Goal: Obtain resource: Download file/media

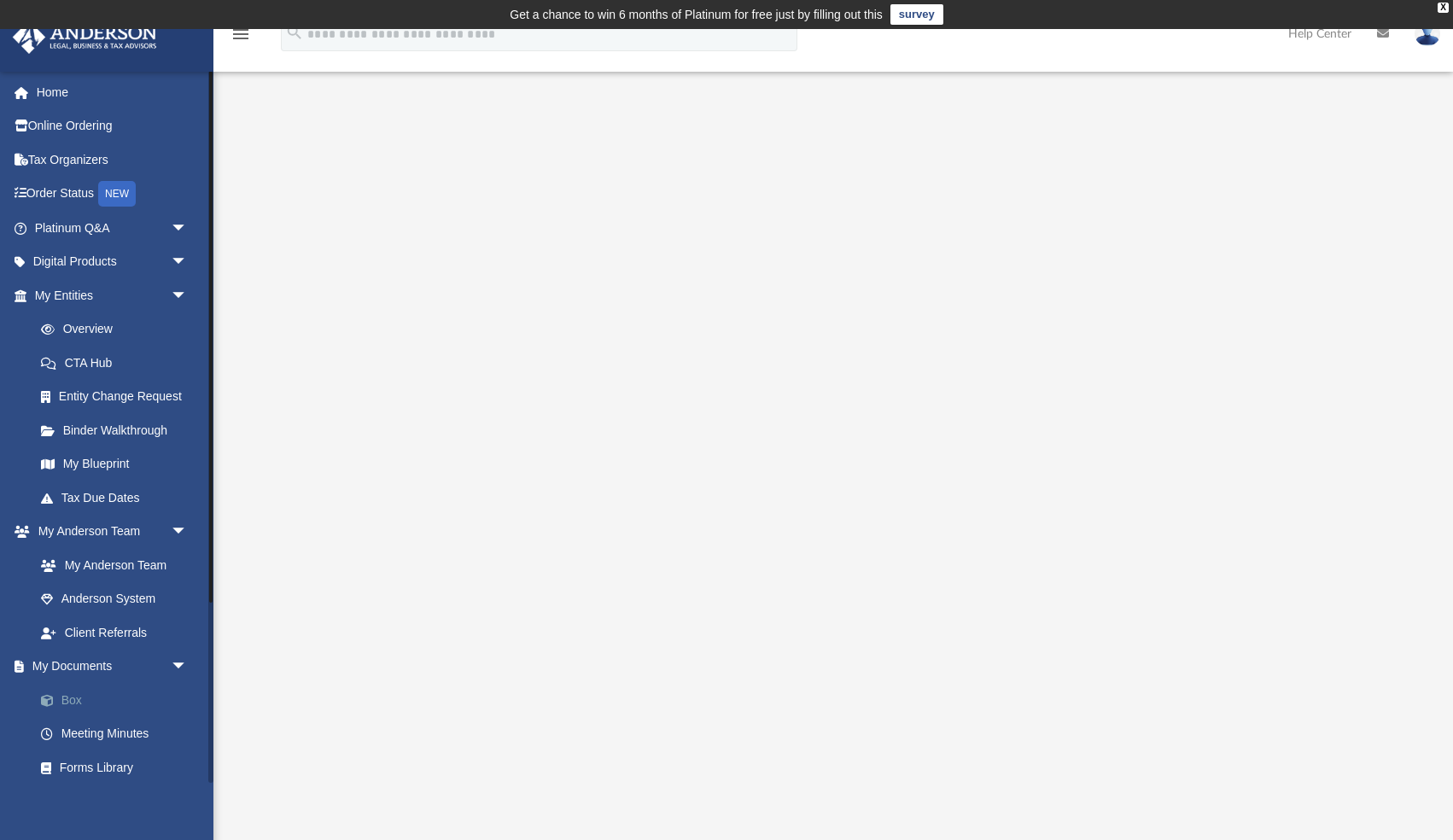
click at [66, 696] on link "Box" at bounding box center [118, 700] width 189 height 34
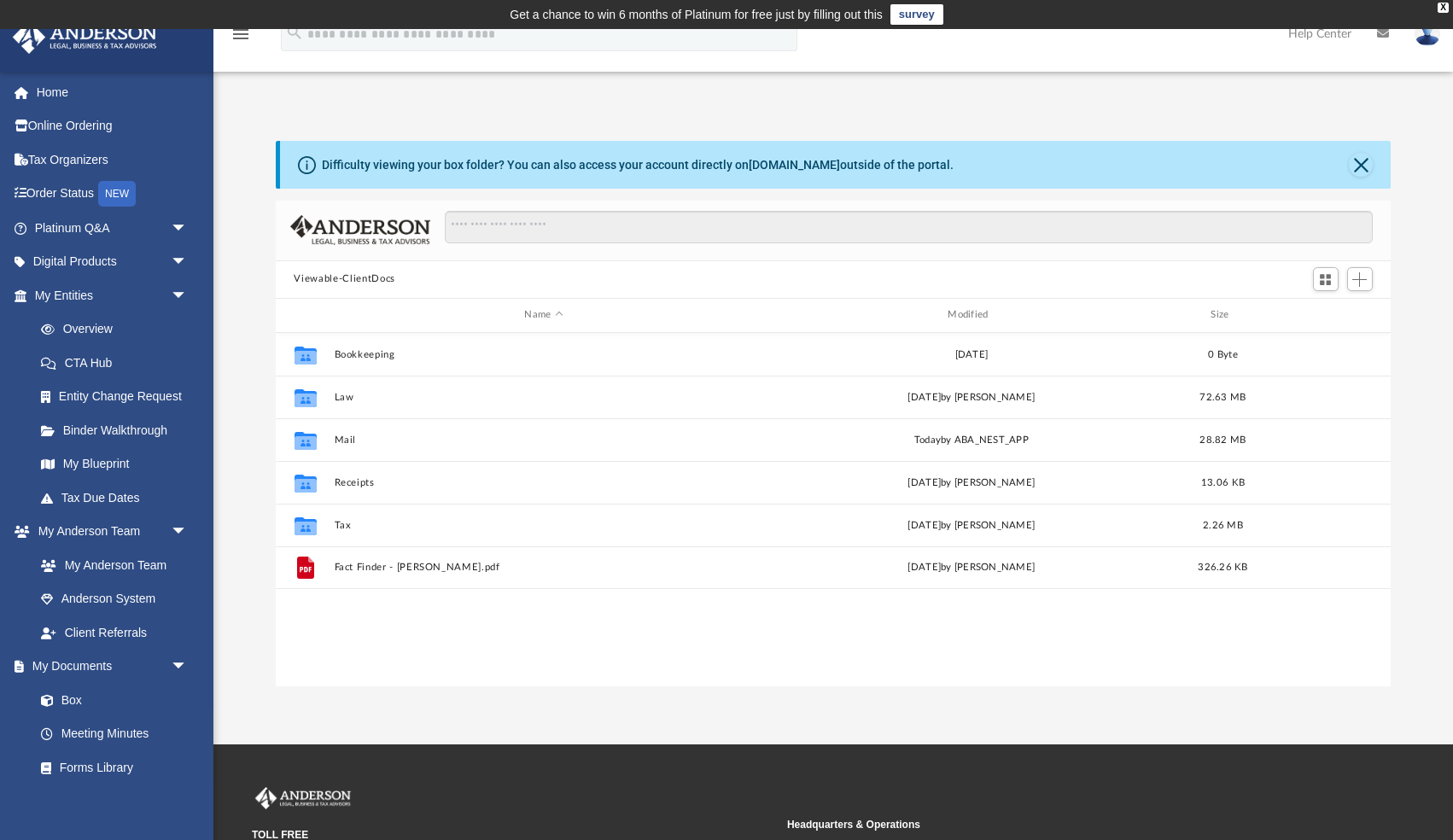
scroll to position [388, 1115]
click at [95, 694] on link "Box" at bounding box center [118, 700] width 189 height 34
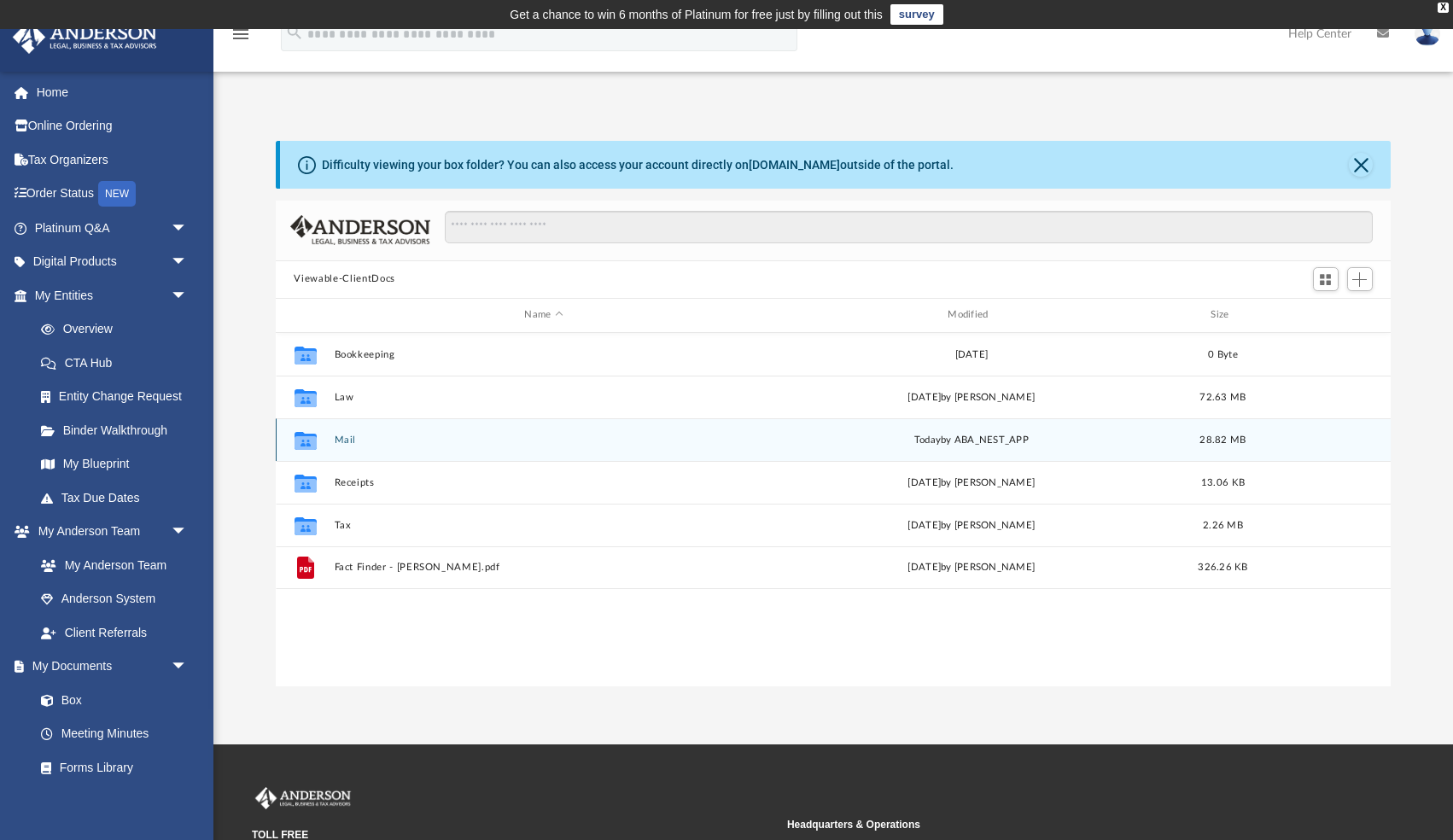
click at [341, 442] on button "Mail" at bounding box center [543, 439] width 420 height 11
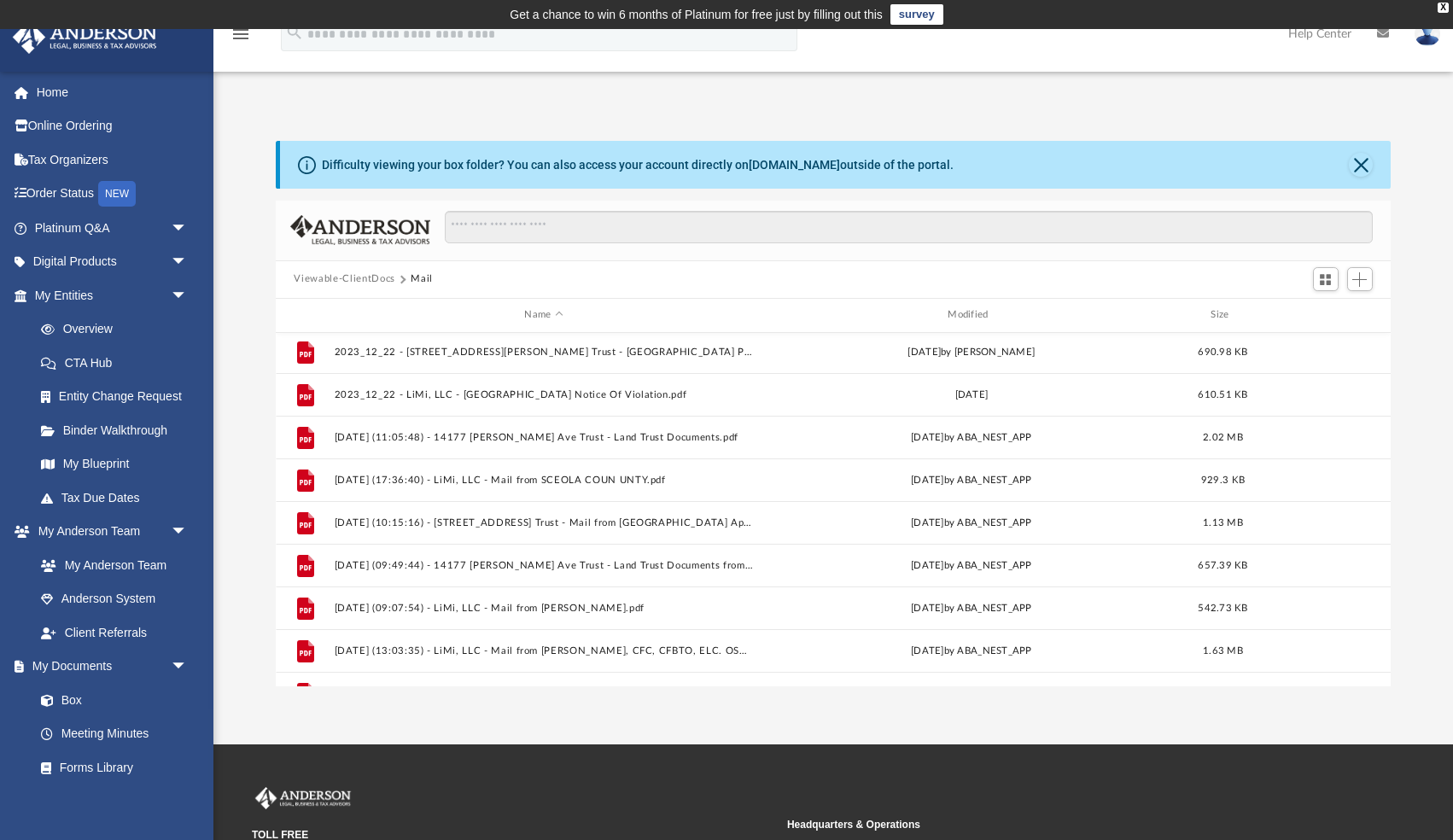
scroll to position [418, 0]
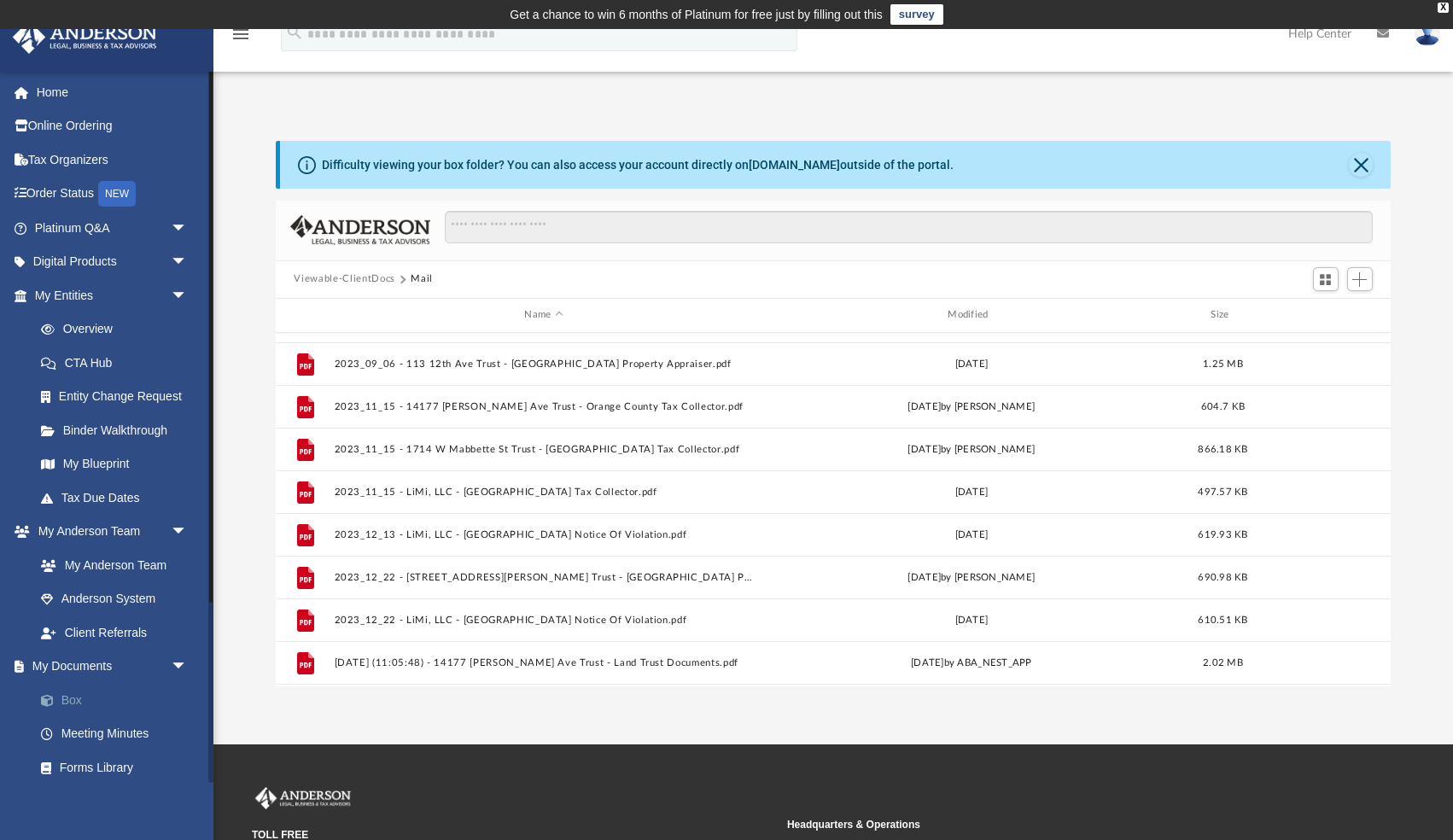
click at [76, 699] on link "Box" at bounding box center [118, 700] width 189 height 34
click at [71, 705] on link "Box" at bounding box center [118, 700] width 189 height 34
click at [1361, 167] on button "Close" at bounding box center [1361, 165] width 24 height 24
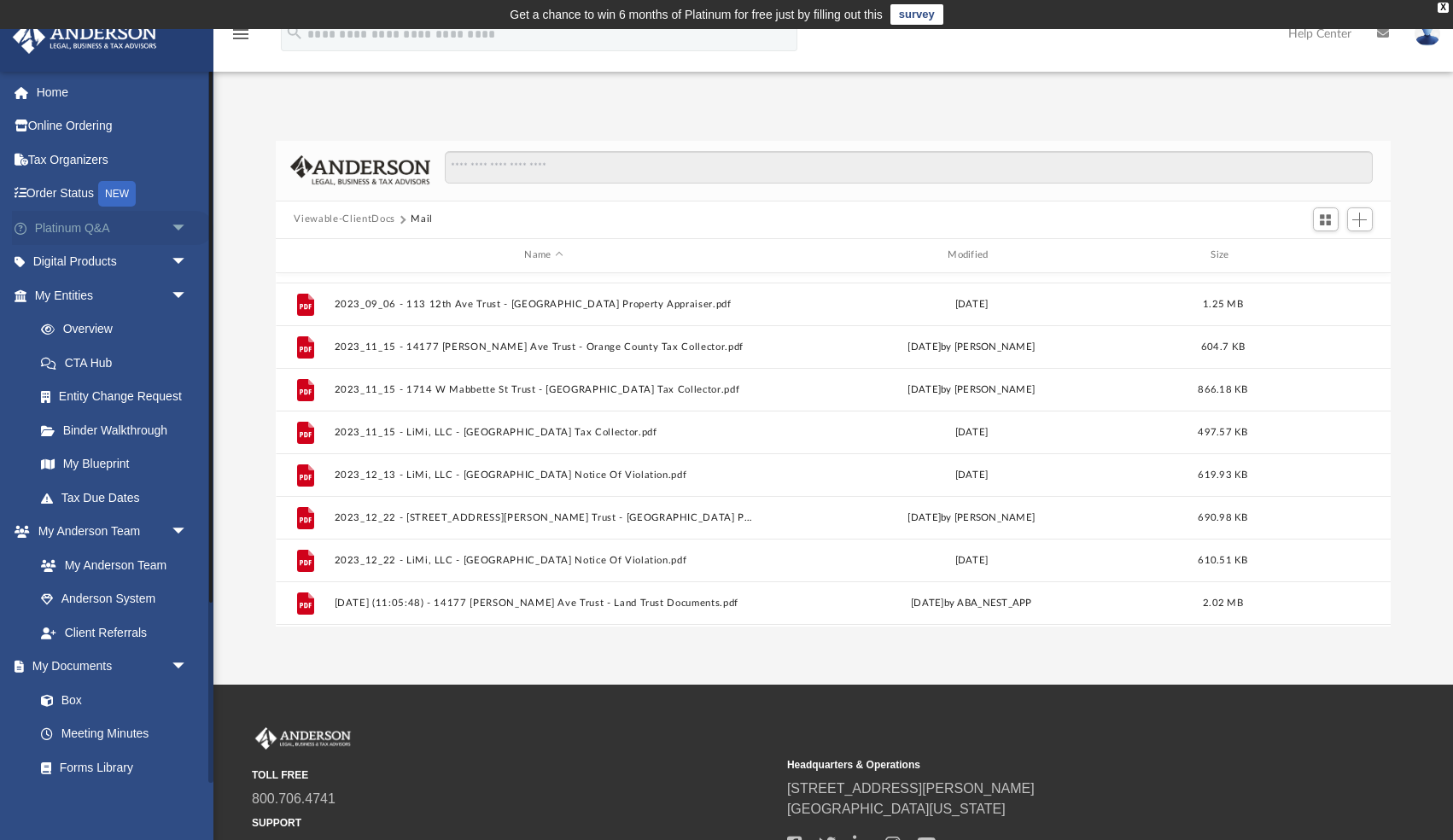
click at [140, 222] on link "Platinum Q&A arrow_drop_down" at bounding box center [112, 228] width 201 height 34
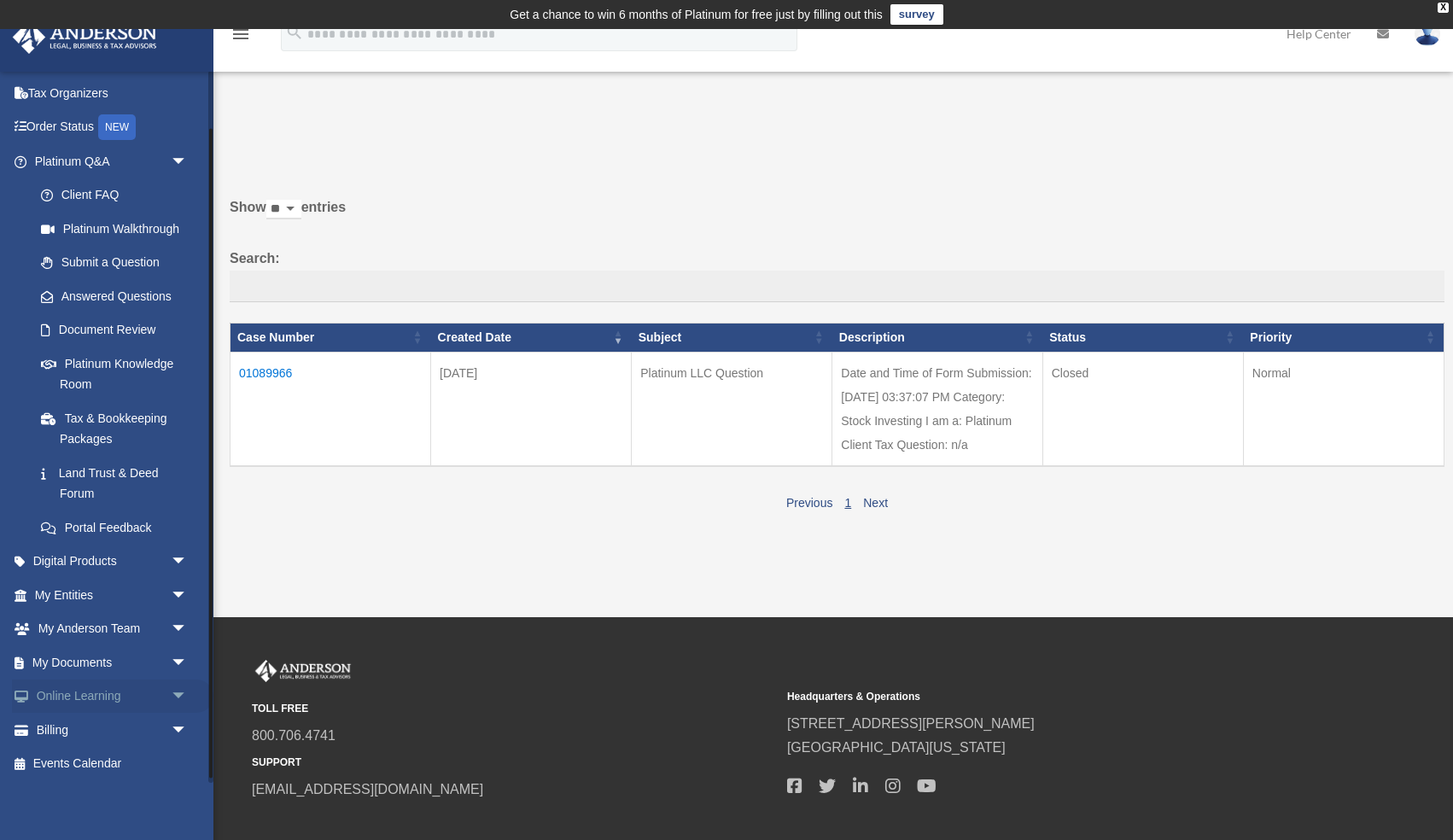
scroll to position [68, 0]
click at [175, 594] on span "arrow_drop_down" at bounding box center [188, 594] width 34 height 35
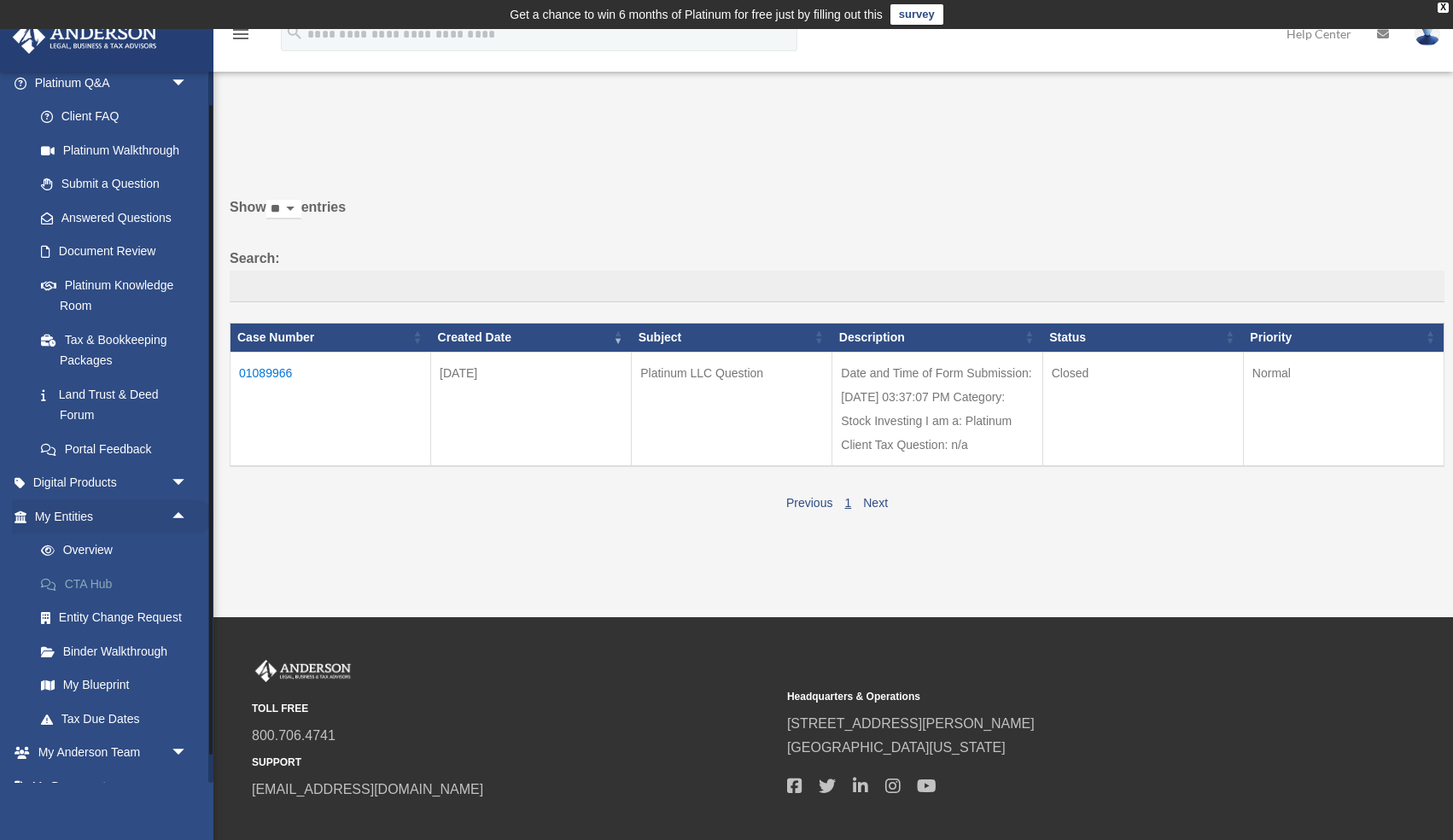
scroll to position [151, 0]
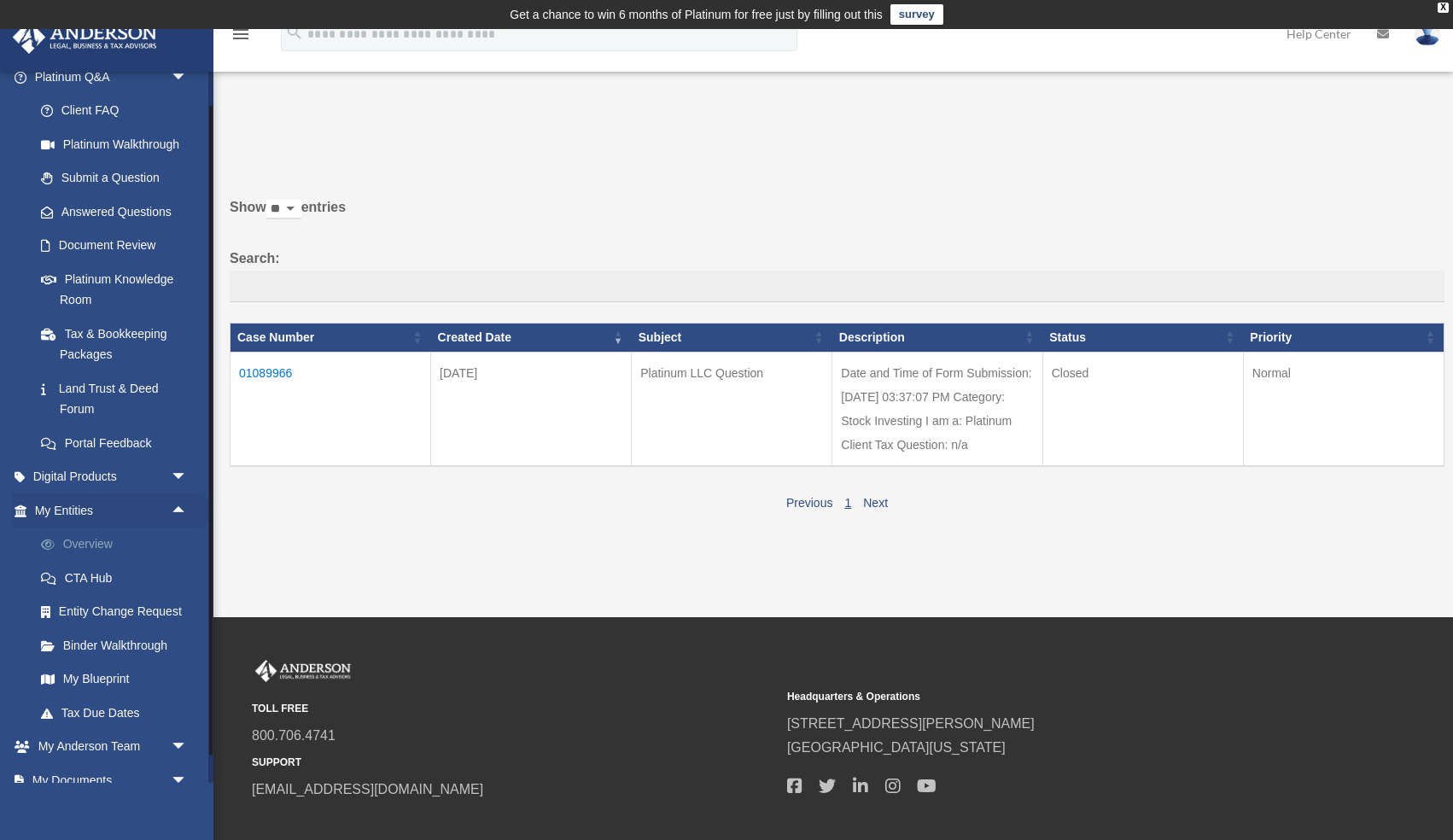
click at [81, 542] on link "Overview" at bounding box center [118, 545] width 189 height 34
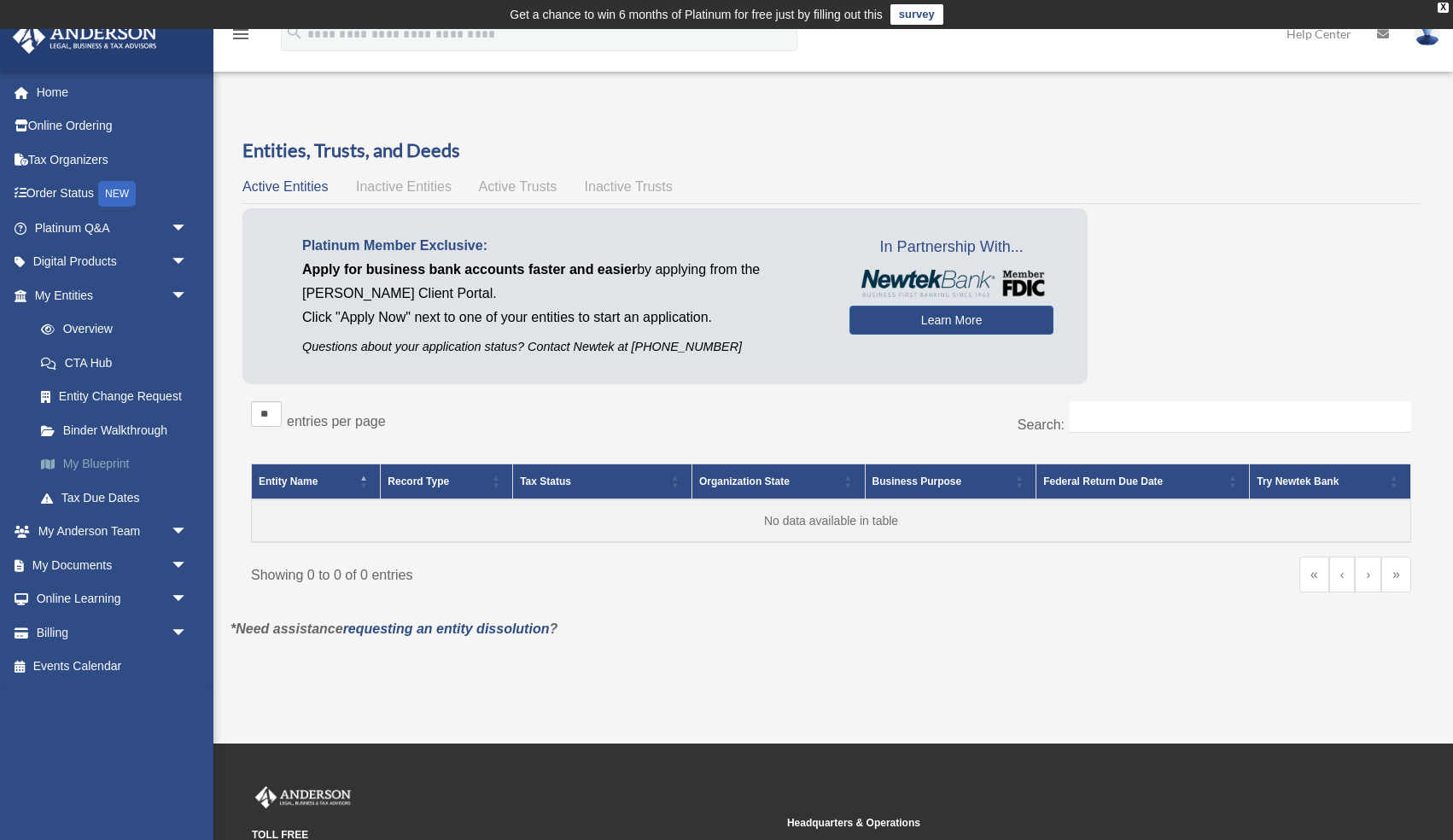
click at [66, 466] on link "My Blueprint" at bounding box center [118, 464] width 189 height 34
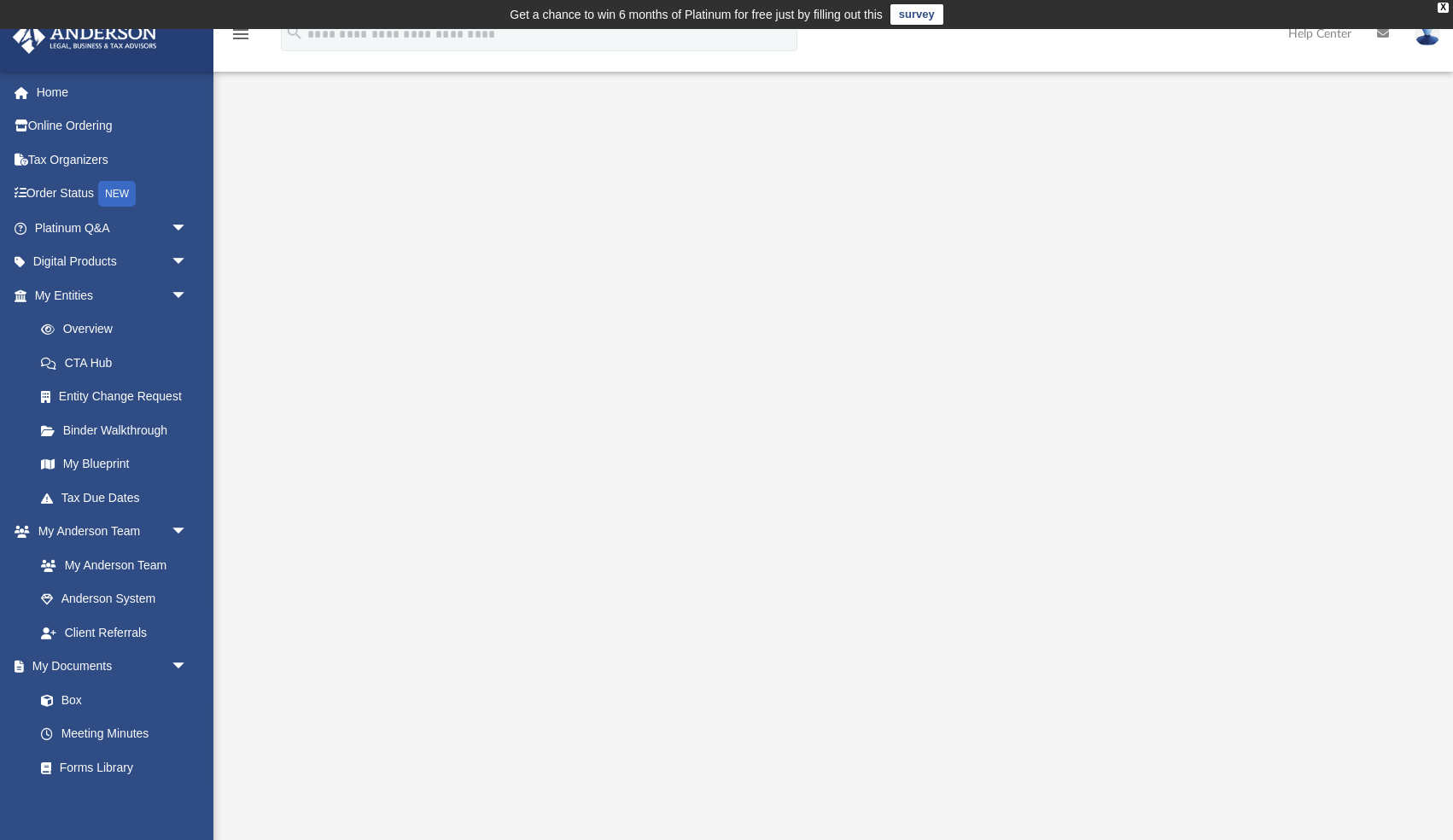
click at [1362, 706] on div at bounding box center [833, 481] width 1116 height 682
click at [80, 698] on link "Box" at bounding box center [118, 700] width 189 height 34
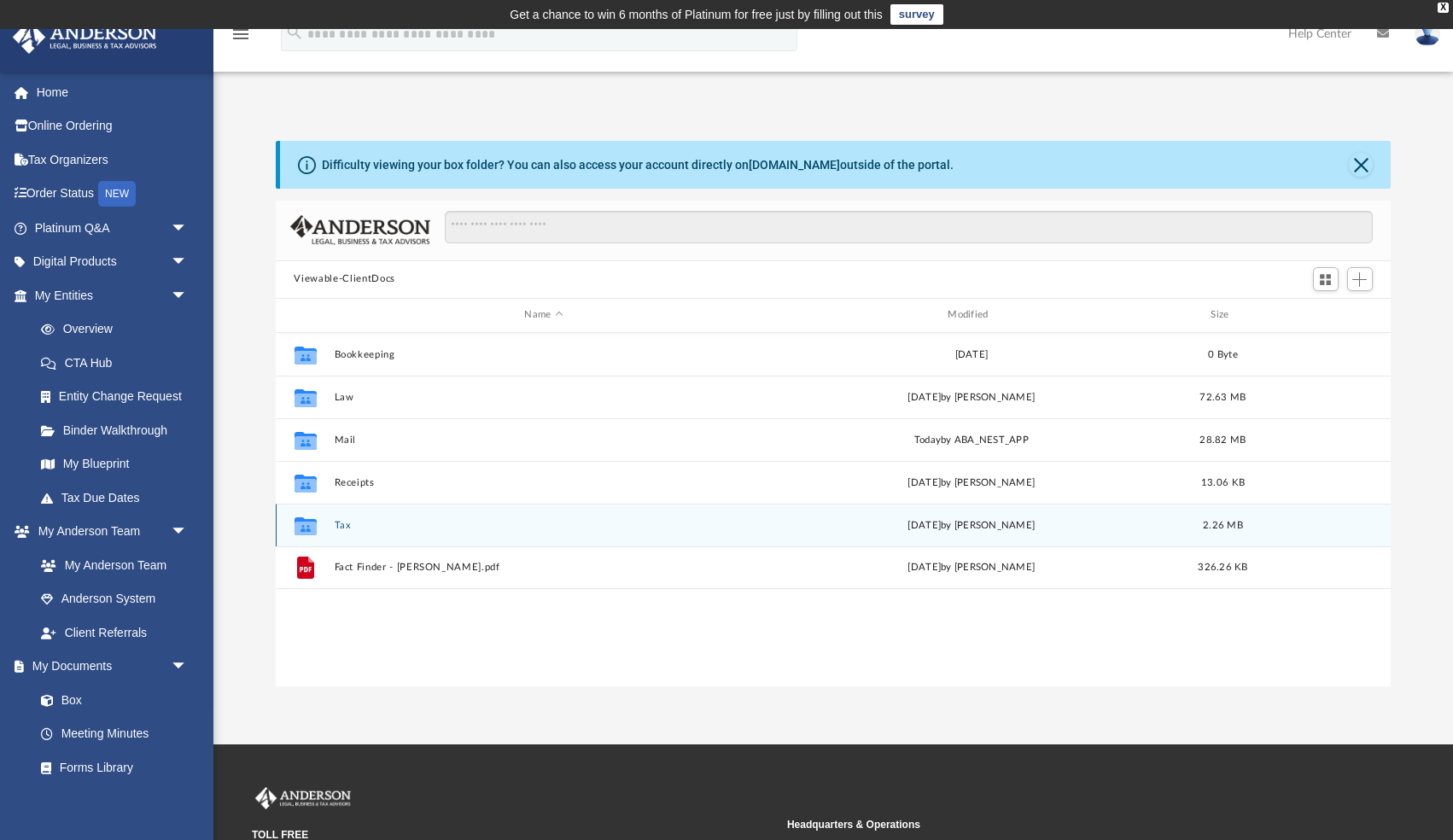
scroll to position [388, 1115]
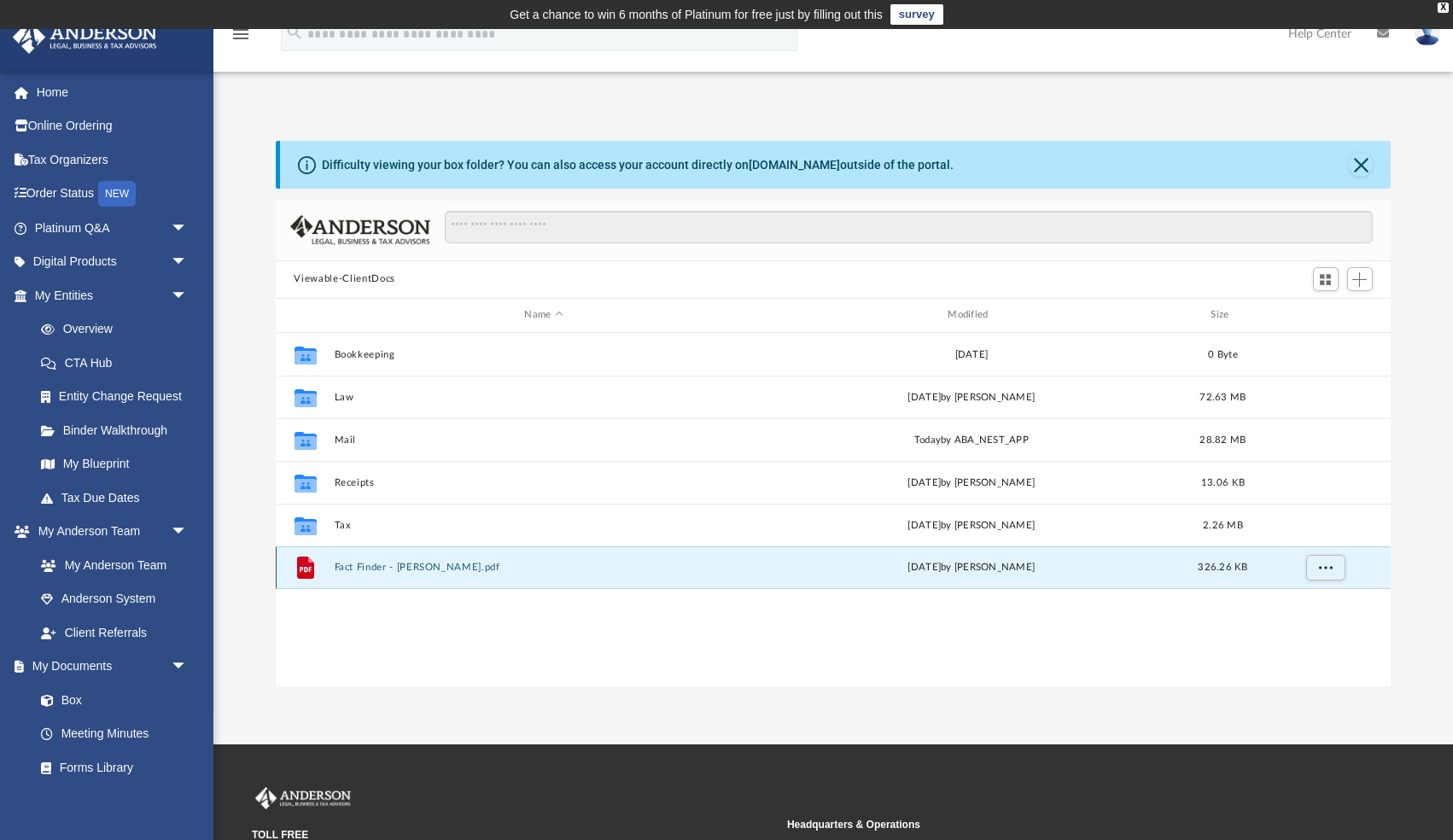
click at [468, 566] on button "Fact Finder - michael-nunez.pdf" at bounding box center [543, 567] width 420 height 11
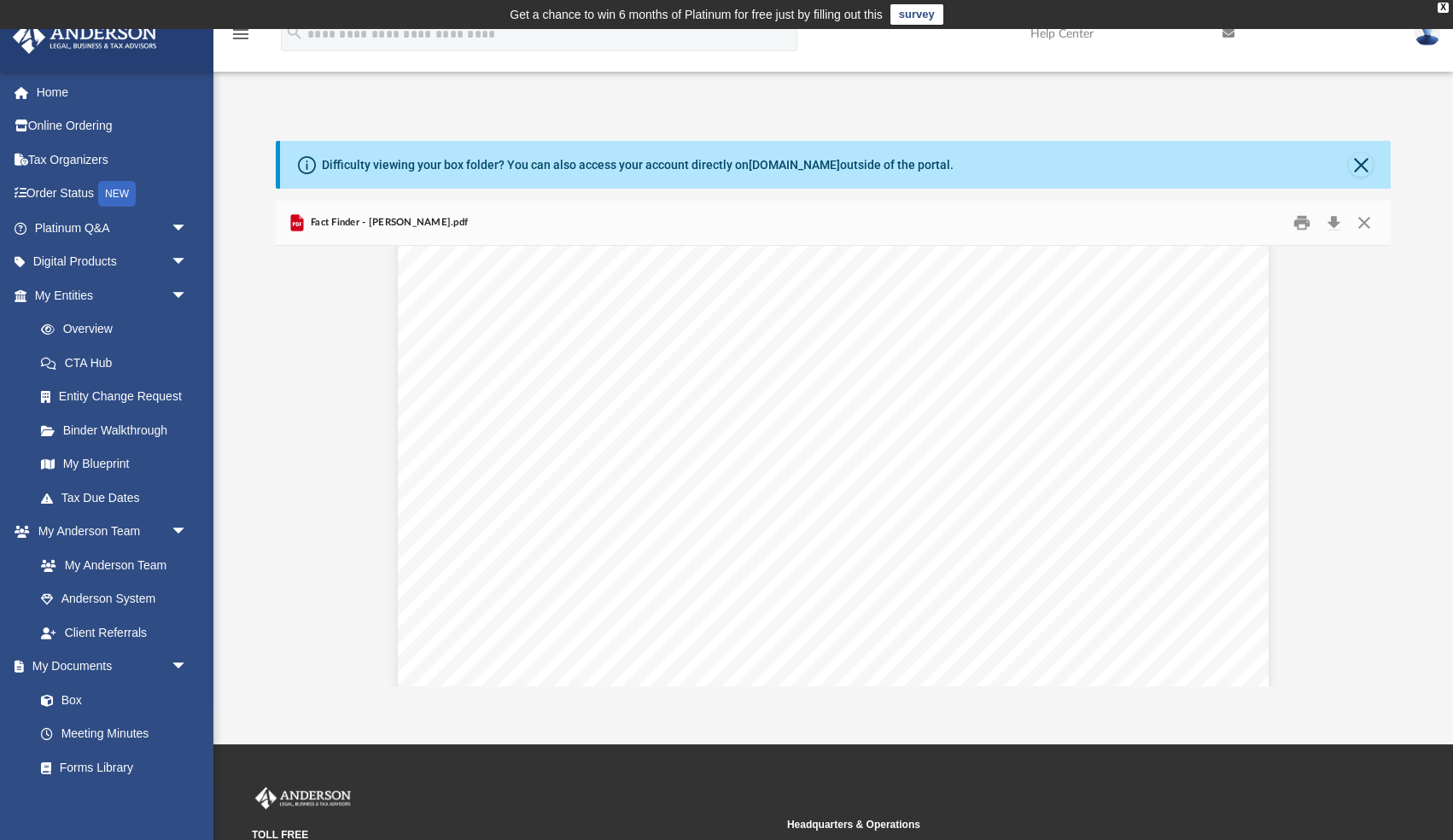
scroll to position [0, 0]
click at [1362, 222] on button "Close" at bounding box center [1364, 222] width 31 height 26
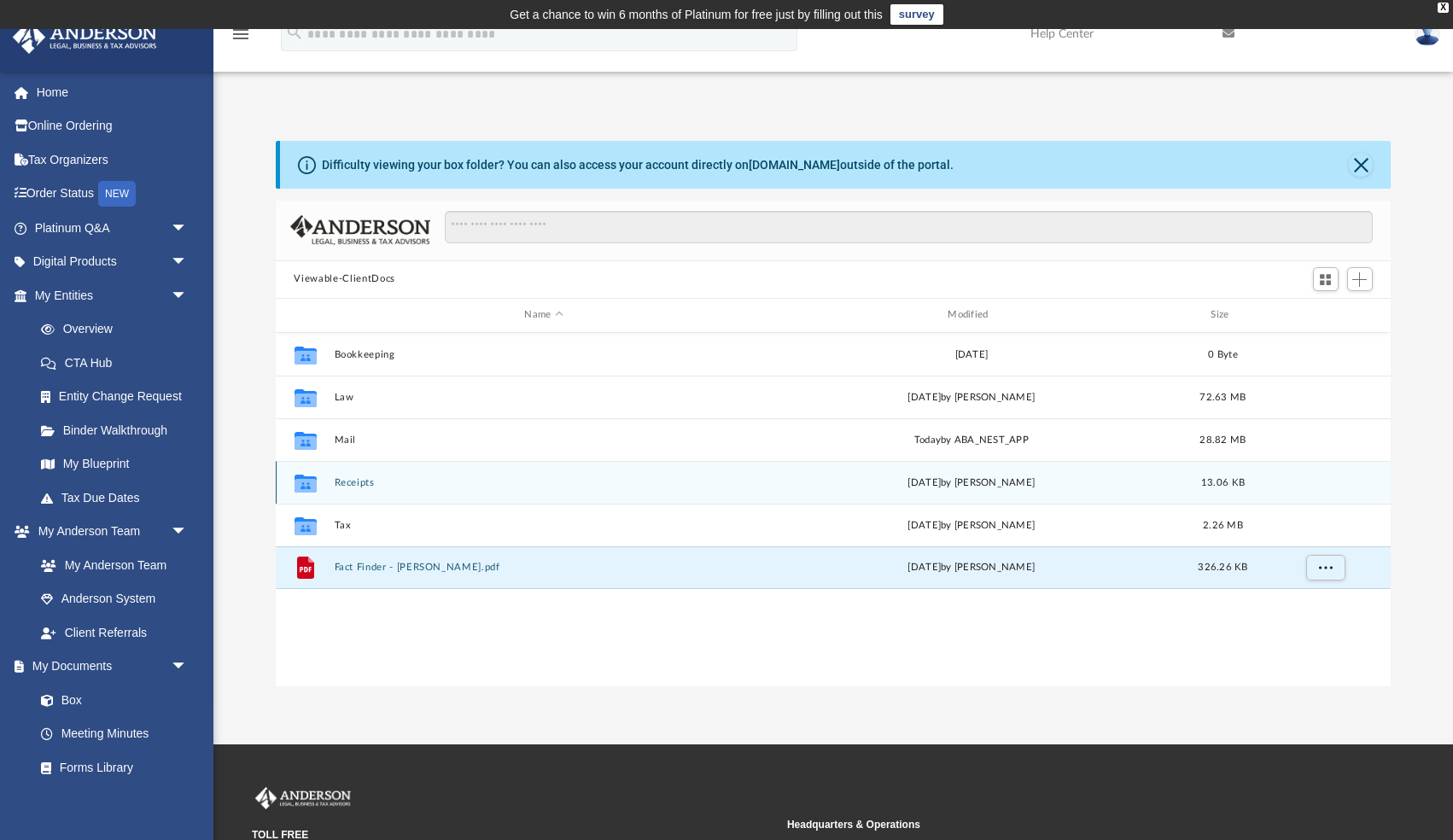
click at [354, 468] on div "Collaborated Folder Receipts Thu Apr 6 2023 by Michelle Frank 13.06 KB" at bounding box center [833, 482] width 1116 height 43
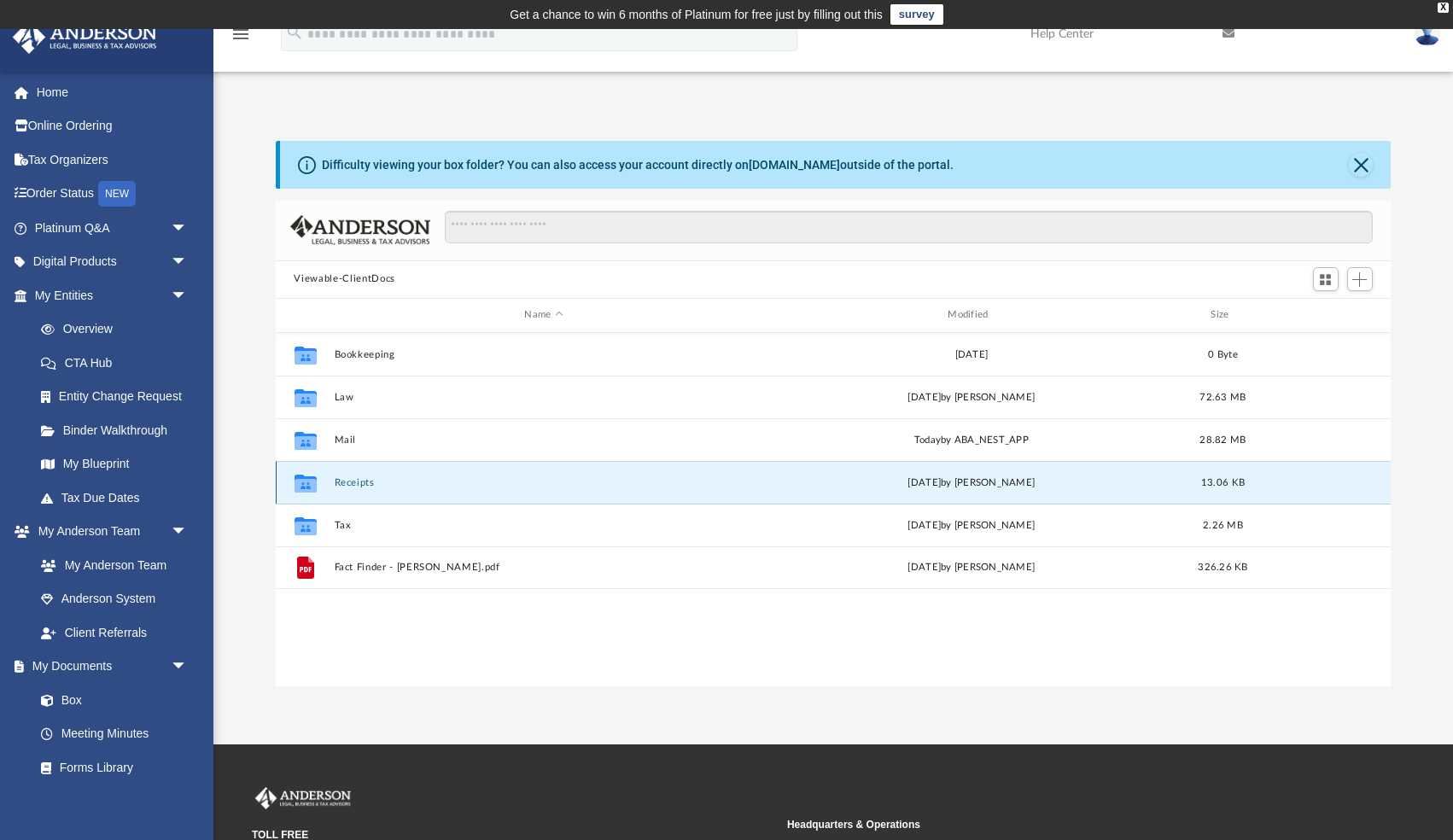
click at [355, 488] on div "Collaborated Folder Receipts Thu Apr 6 2023 by Michelle Frank 13.06 KB" at bounding box center [833, 482] width 1116 height 43
click at [354, 481] on button "Receipts" at bounding box center [543, 482] width 420 height 11
